Goal: Information Seeking & Learning: Learn about a topic

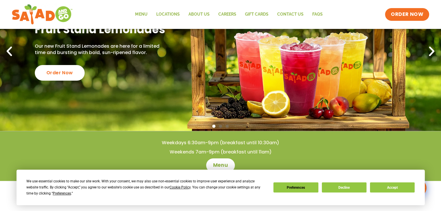
scroll to position [87, 0]
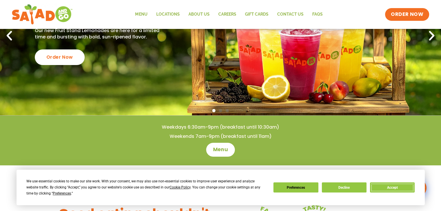
click at [392, 188] on button "Accept" at bounding box center [392, 188] width 45 height 10
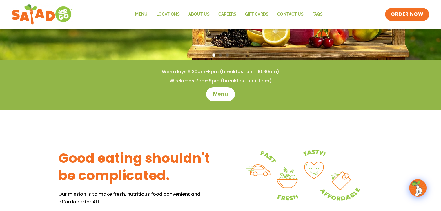
scroll to position [174, 0]
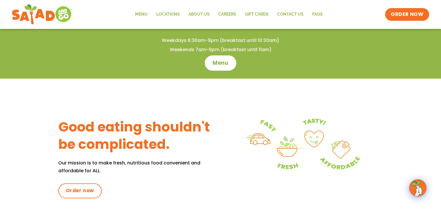
click at [221, 60] on span "Menu" at bounding box center [220, 63] width 17 height 8
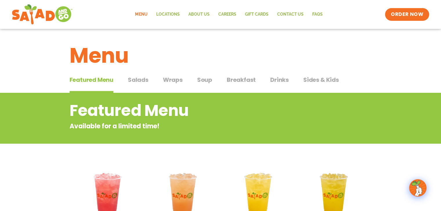
click at [139, 79] on span "Salads" at bounding box center [138, 80] width 21 height 9
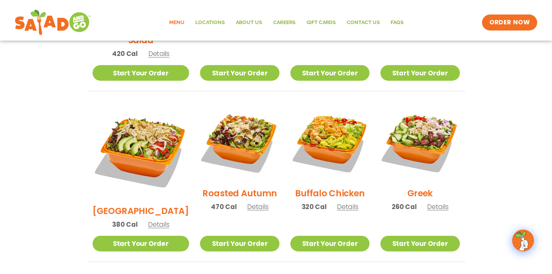
scroll to position [174, 0]
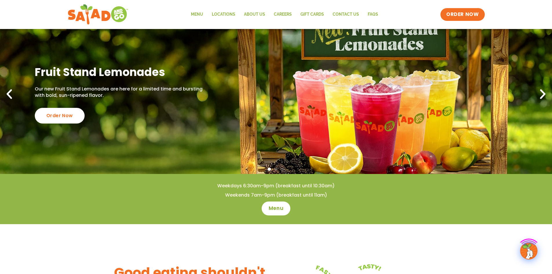
scroll to position [29, 0]
click at [196, 11] on link "Menu" at bounding box center [197, 14] width 21 height 13
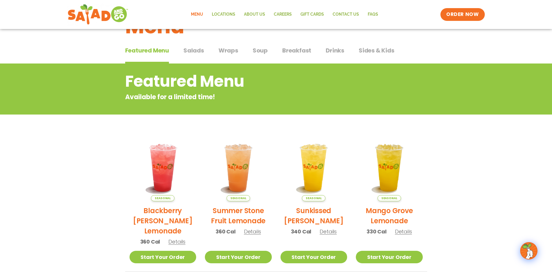
scroll to position [29, 0]
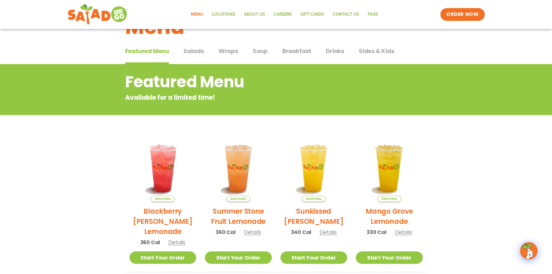
click at [196, 52] on span "Salads" at bounding box center [193, 51] width 21 height 9
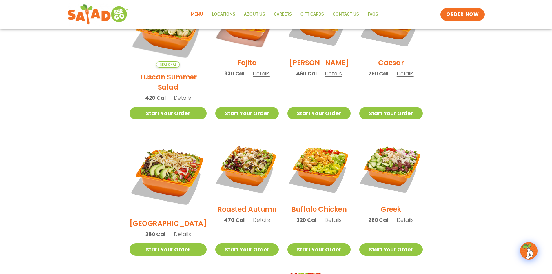
scroll to position [203, 0]
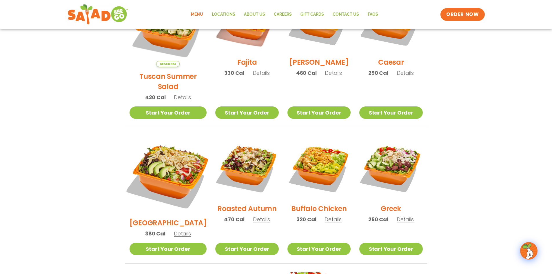
click at [169, 161] on img at bounding box center [168, 174] width 91 height 91
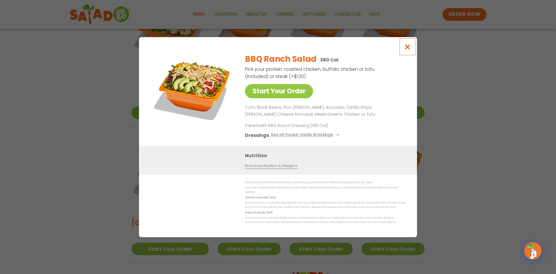
click at [407, 50] on icon "Close modal" at bounding box center [407, 47] width 7 height 6
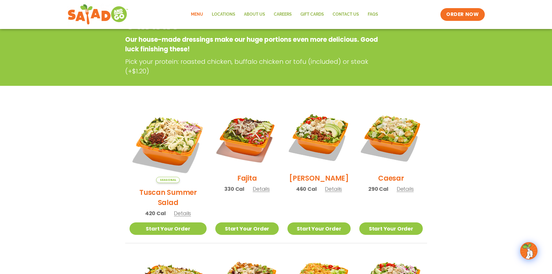
scroll to position [0, 0]
